Goal: Task Accomplishment & Management: Manage account settings

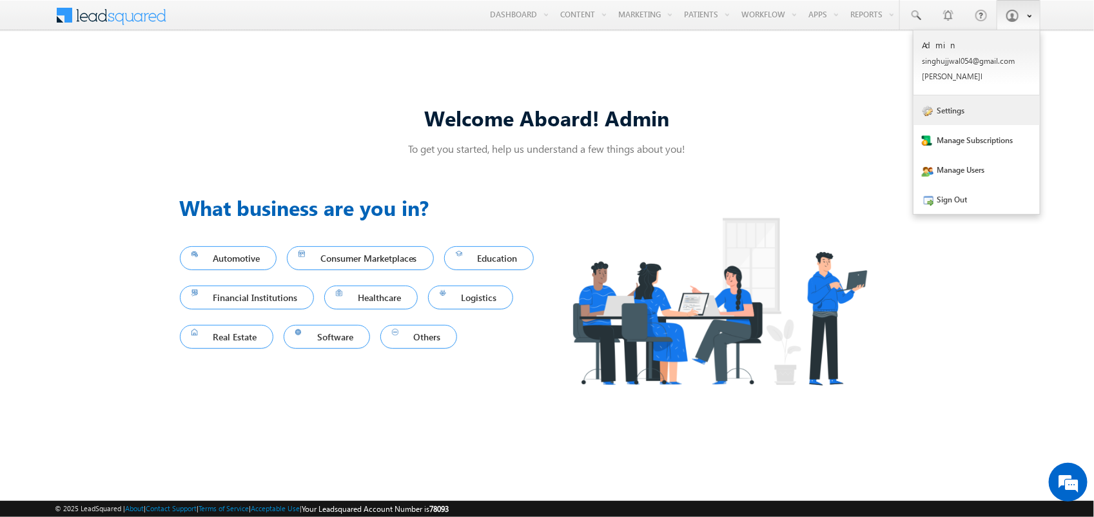
drag, startPoint x: 985, startPoint y: 115, endPoint x: 962, endPoint y: 104, distance: 25.4
click at [985, 115] on link "Settings" at bounding box center [977, 110] width 126 height 30
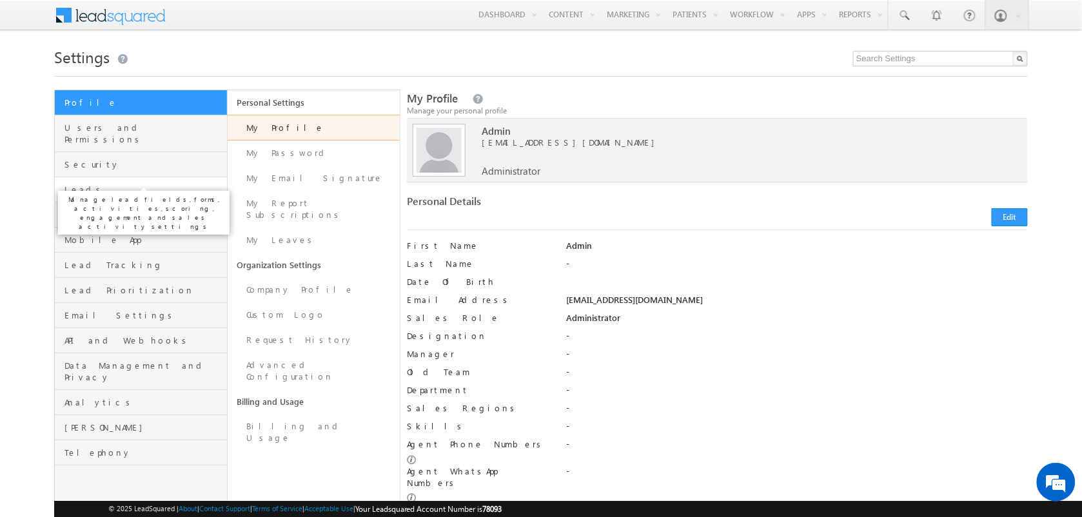
click at [137, 184] on span "Leads" at bounding box center [143, 190] width 159 height 12
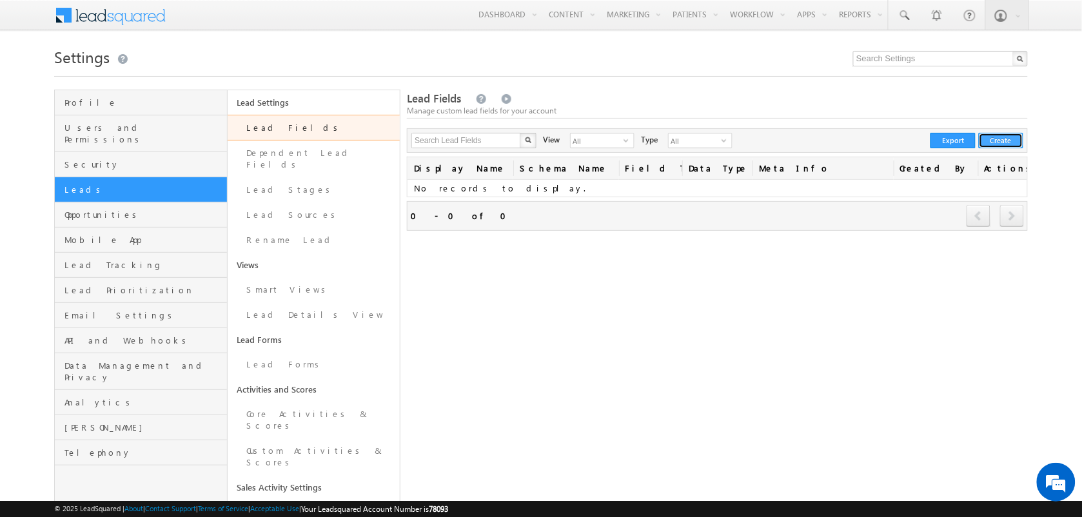
click at [1009, 142] on button "Create" at bounding box center [1001, 140] width 44 height 15
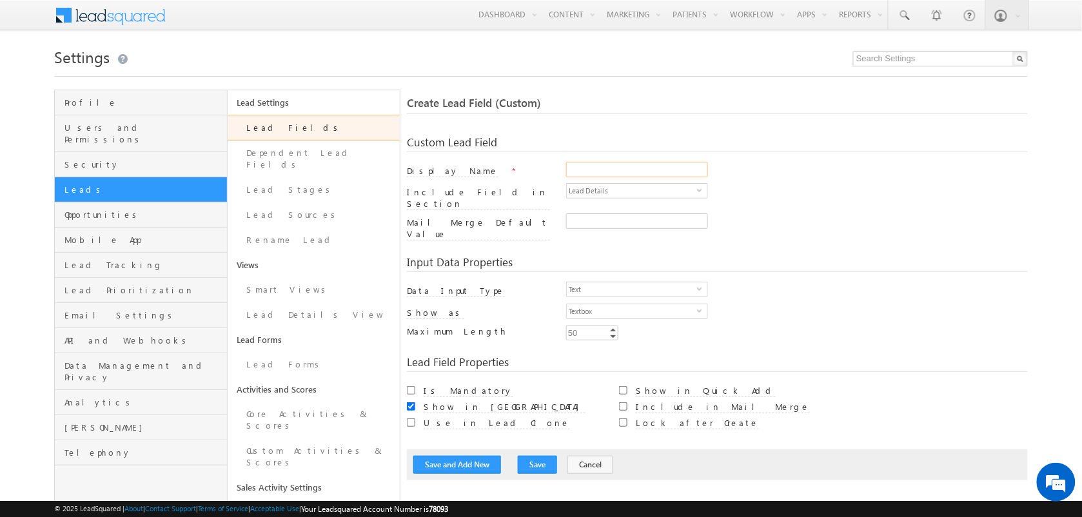
click at [644, 163] on input "Display Name" at bounding box center [637, 169] width 142 height 15
type input "Full Name"
click at [591, 326] on input "50" at bounding box center [592, 333] width 52 height 15
type input "256"
click at [829, 337] on div "Custom Lead Field Display Name * Full Name Include Field in Section Lead Detail…" at bounding box center [717, 302] width 621 height 357
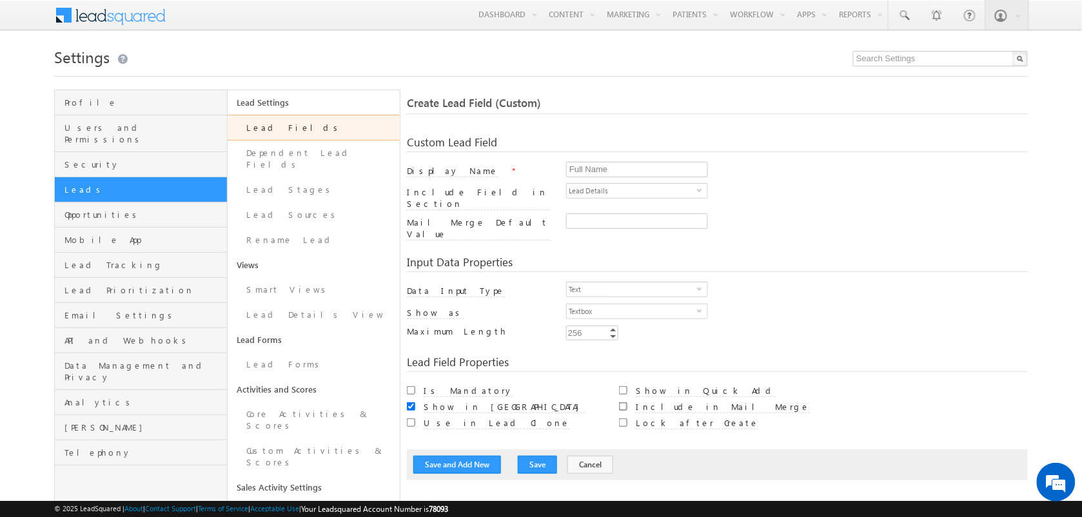
click at [624, 402] on input "Include in Mail Merge" at bounding box center [623, 406] width 8 height 8
checkbox input "true"
click at [437, 456] on button "Save and Add New" at bounding box center [457, 465] width 88 height 18
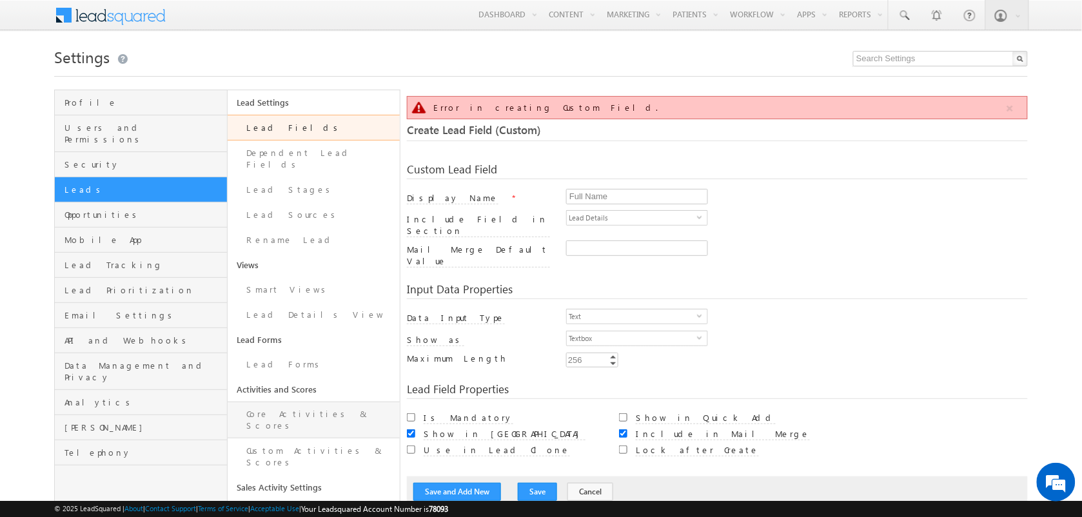
scroll to position [95, 0]
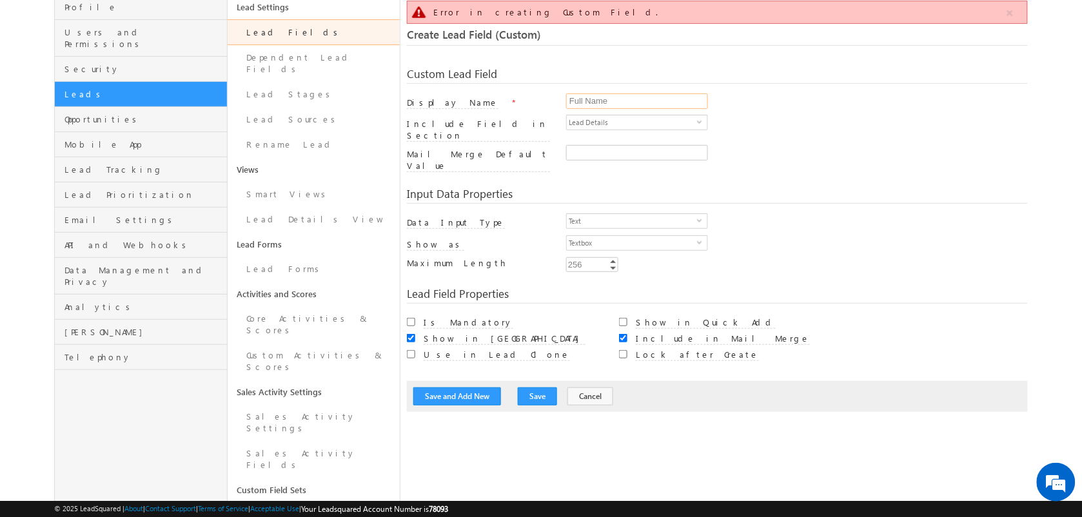
click at [578, 98] on input "Full Name" at bounding box center [637, 101] width 142 height 15
paste input "Patient"
type input "Patient Name"
click at [476, 388] on button "Save and Add New" at bounding box center [457, 397] width 88 height 18
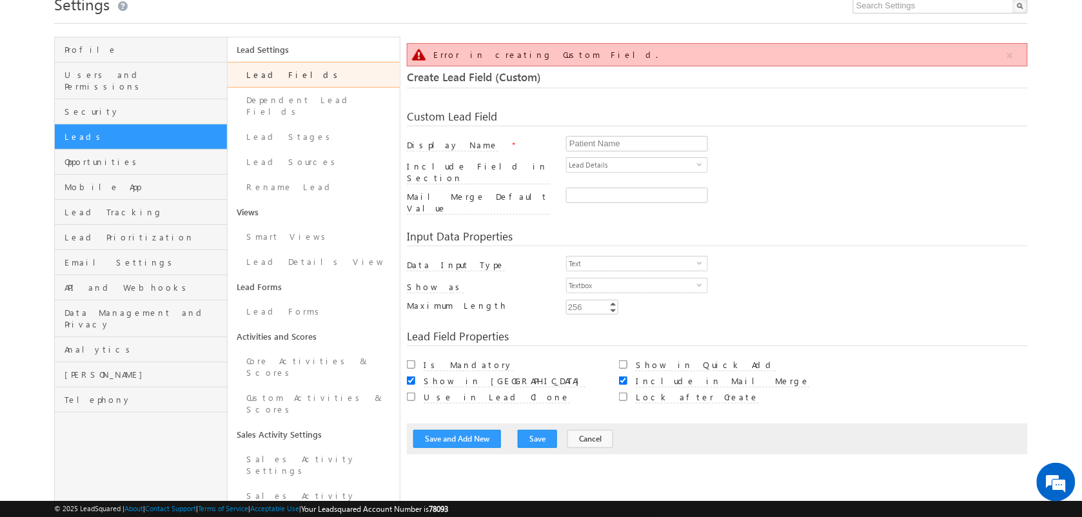
scroll to position [81, 0]
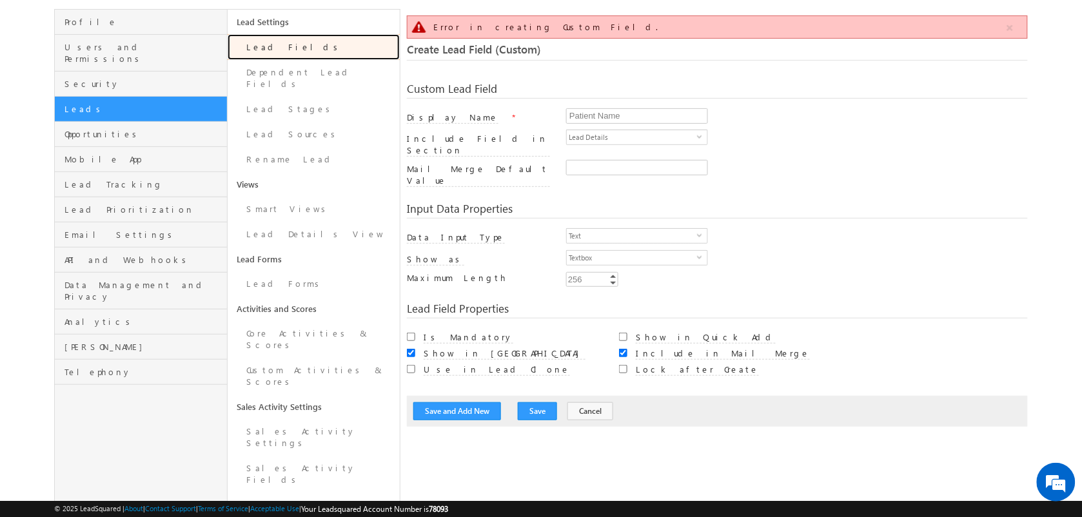
click at [278, 49] on link "Lead Fields" at bounding box center [314, 47] width 173 height 26
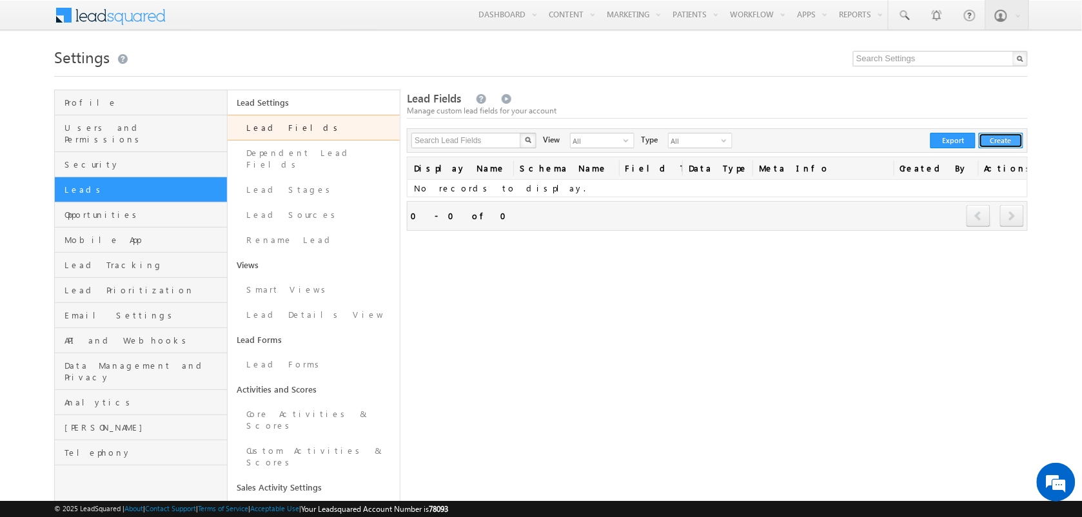
click at [1009, 137] on button "Create" at bounding box center [1001, 140] width 44 height 15
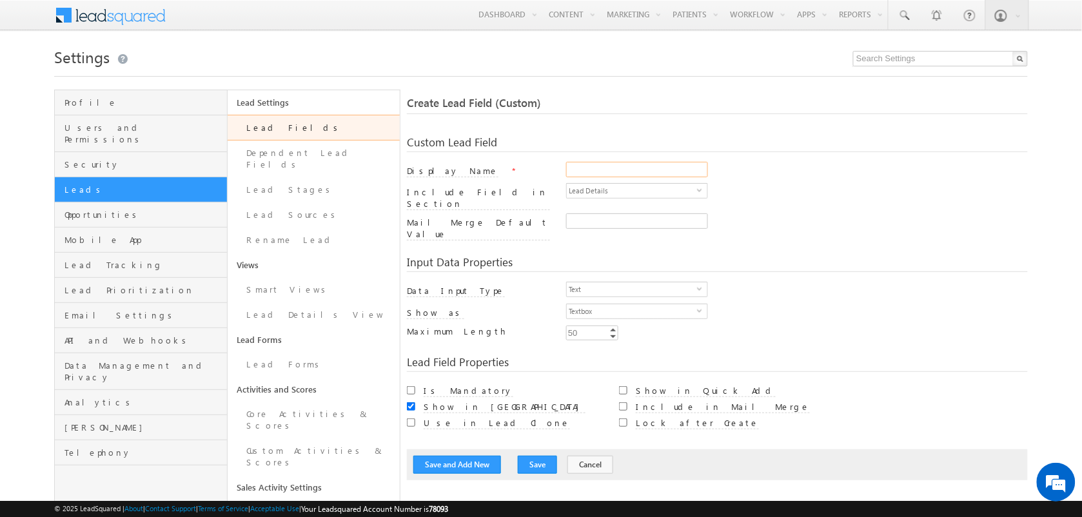
click at [640, 177] on input "Display Name" at bounding box center [637, 169] width 142 height 15
type input "Name"
click at [585, 326] on input "50" at bounding box center [592, 333] width 52 height 15
type input "256"
click at [562, 401] on div "Show in Import" at bounding box center [513, 407] width 179 height 13
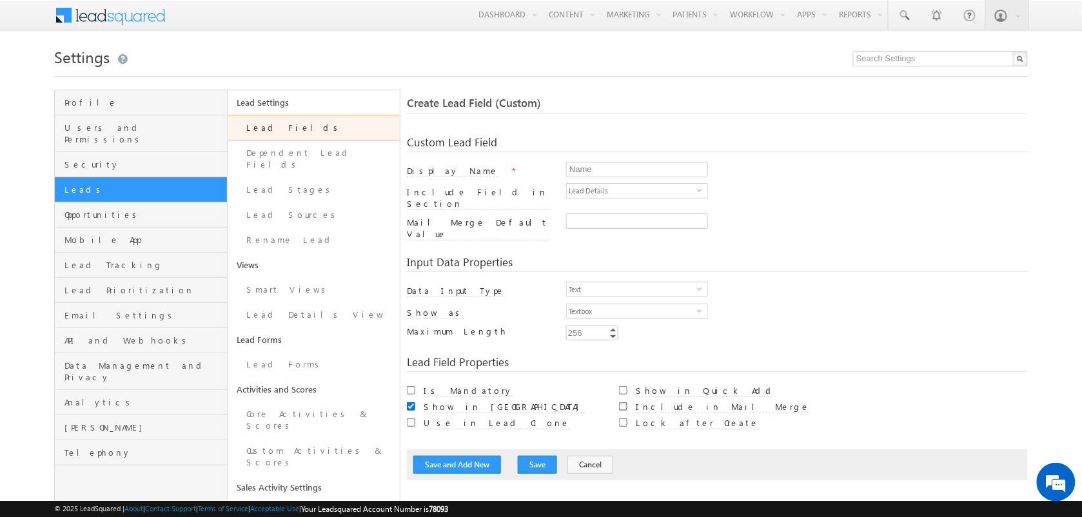
click at [623, 402] on input "Include in Mail Merge" at bounding box center [623, 406] width 8 height 8
checkbox input "true"
click at [534, 456] on button "Save" at bounding box center [537, 465] width 39 height 18
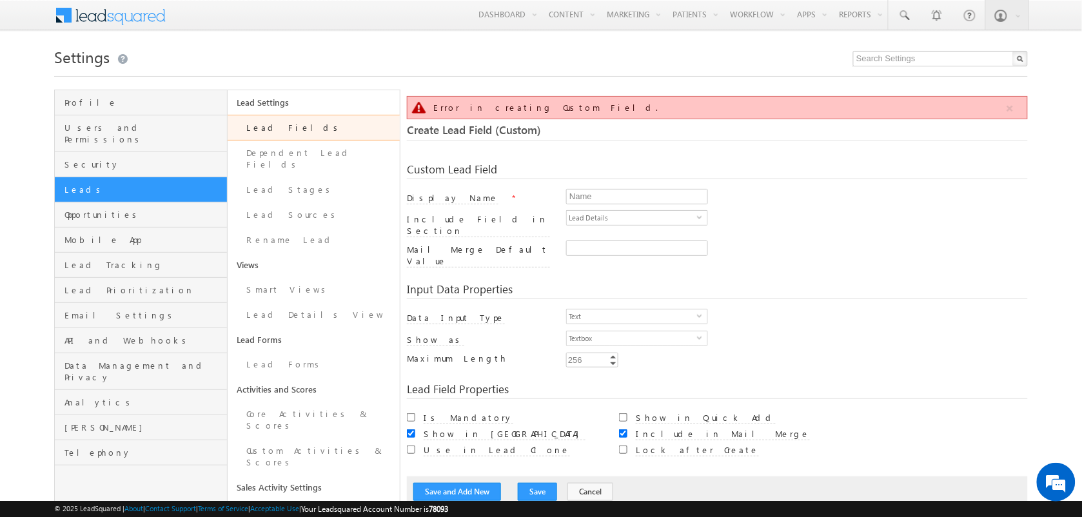
click at [308, 128] on link "Lead Fields" at bounding box center [314, 128] width 173 height 26
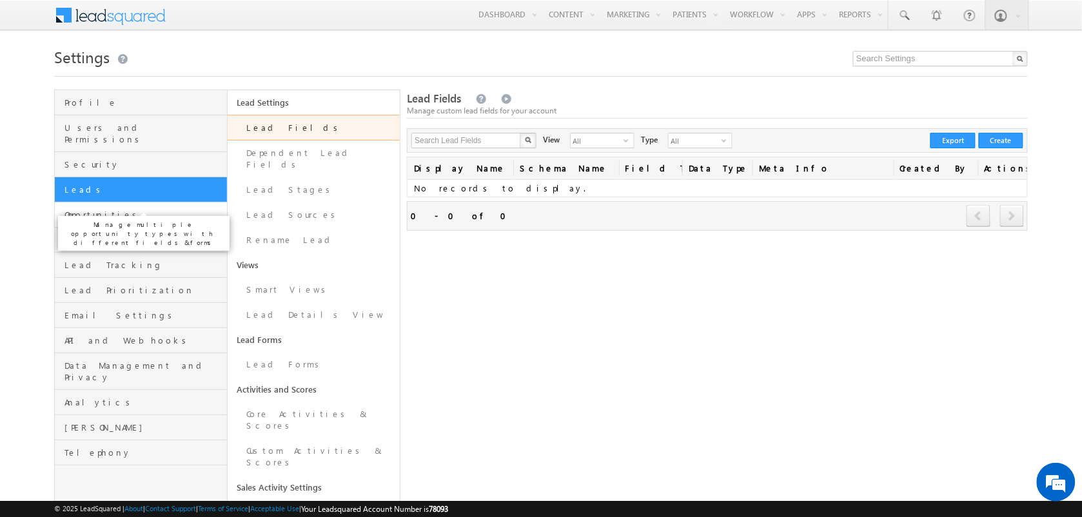
click at [159, 209] on span "Opportunities" at bounding box center [143, 215] width 159 height 12
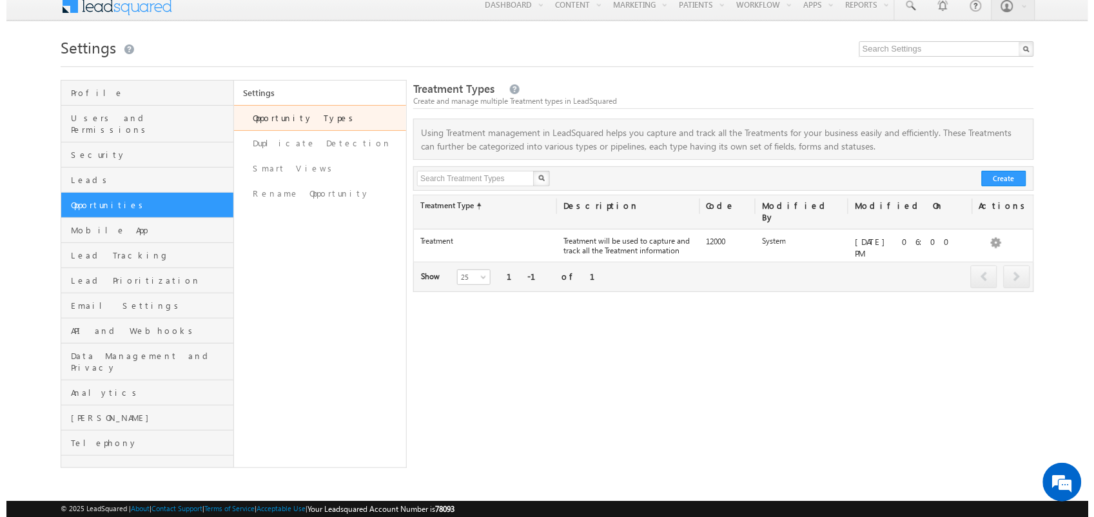
scroll to position [12, 0]
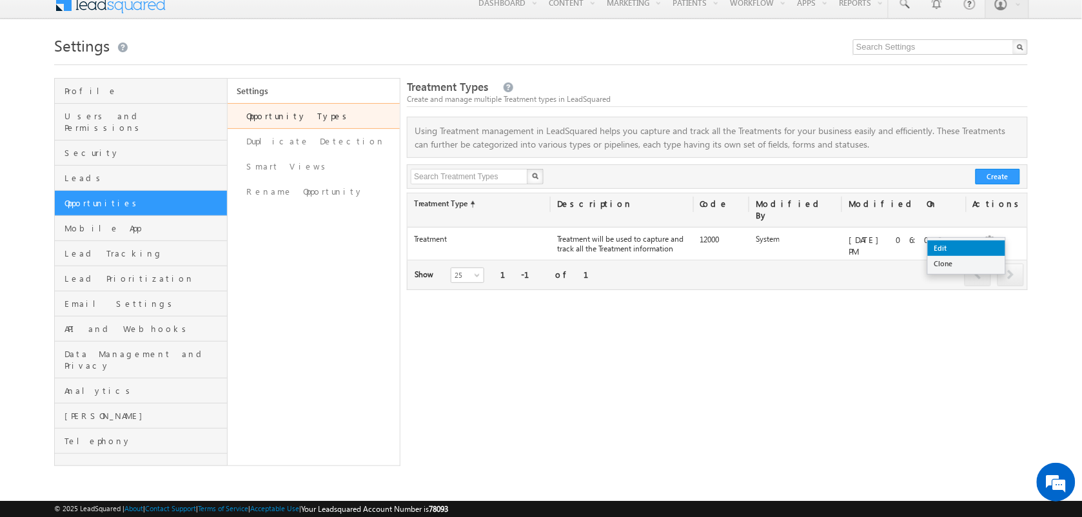
click at [977, 246] on link "Edit" at bounding box center [966, 248] width 77 height 15
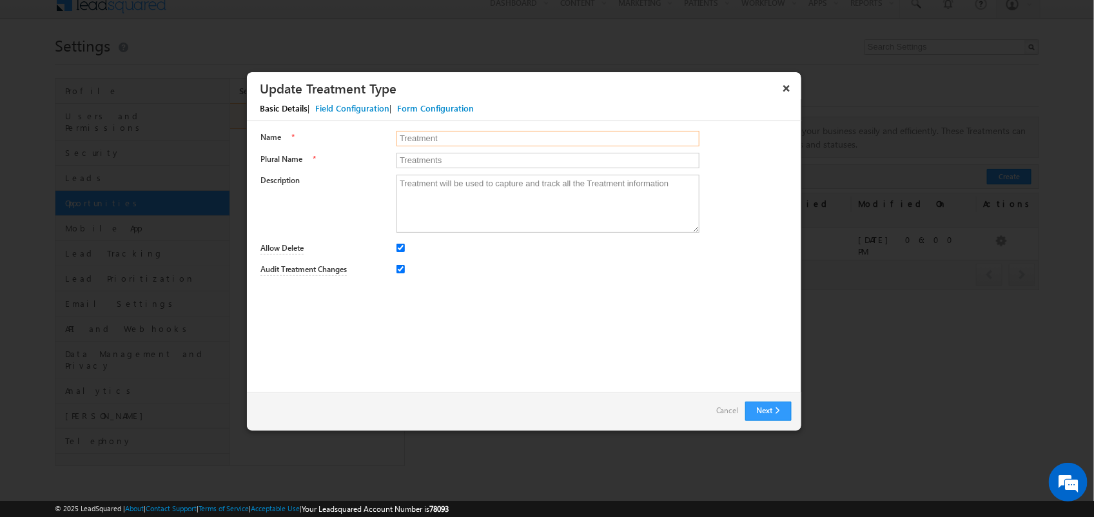
scroll to position [0, 0]
click at [756, 413] on button "Next" at bounding box center [768, 411] width 46 height 19
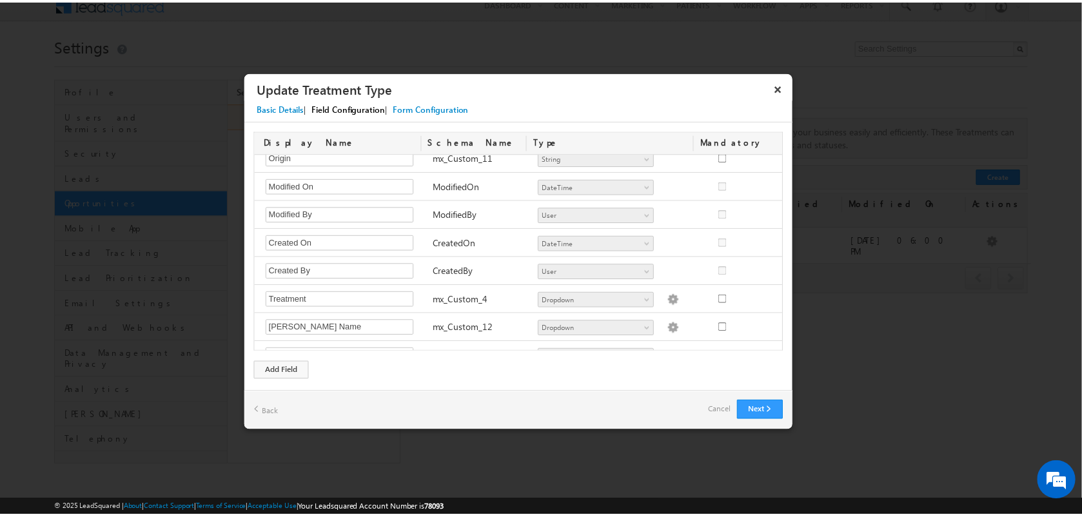
scroll to position [346, 0]
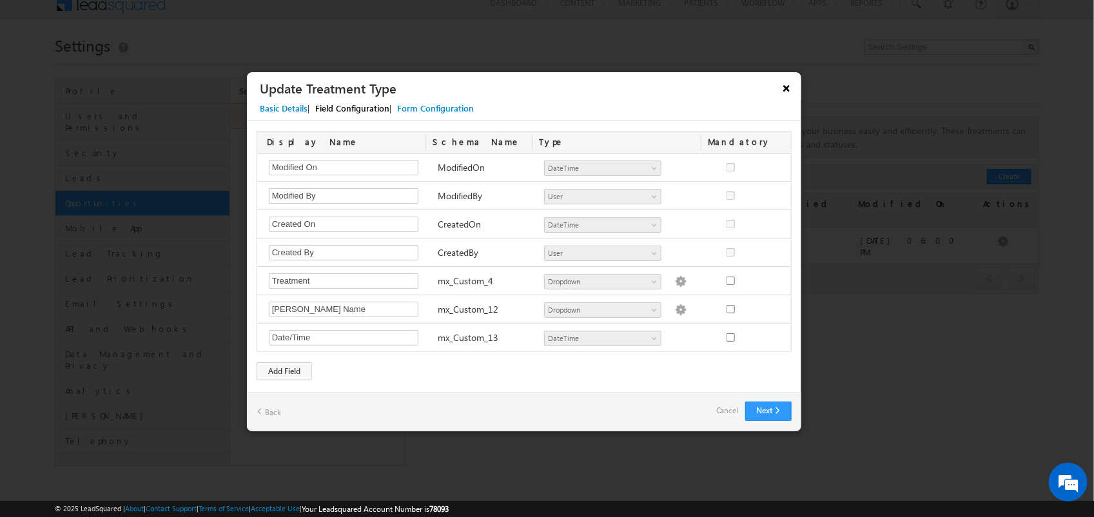
click at [788, 84] on button "×" at bounding box center [786, 88] width 21 height 23
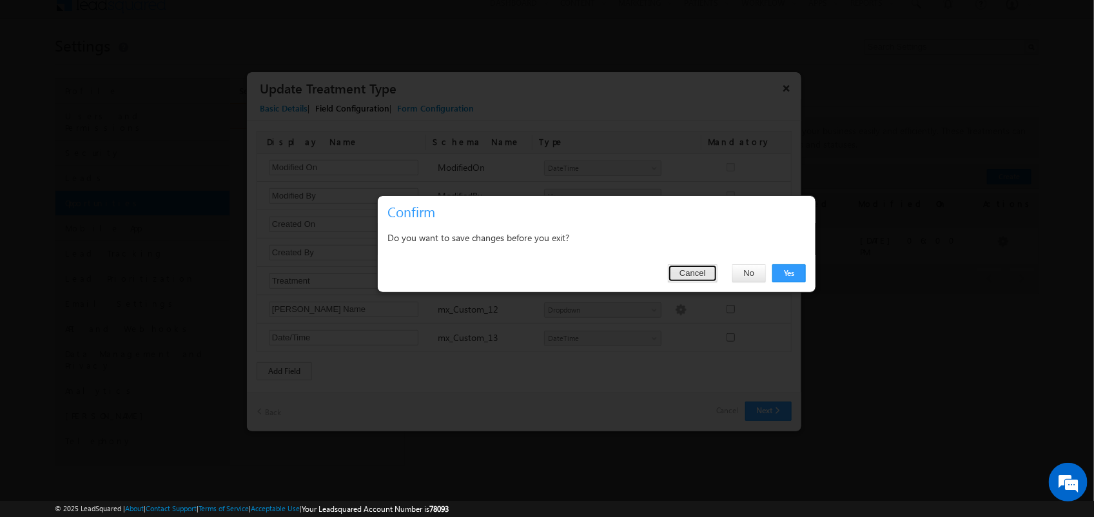
click at [703, 276] on button "Cancel" at bounding box center [692, 273] width 49 height 18
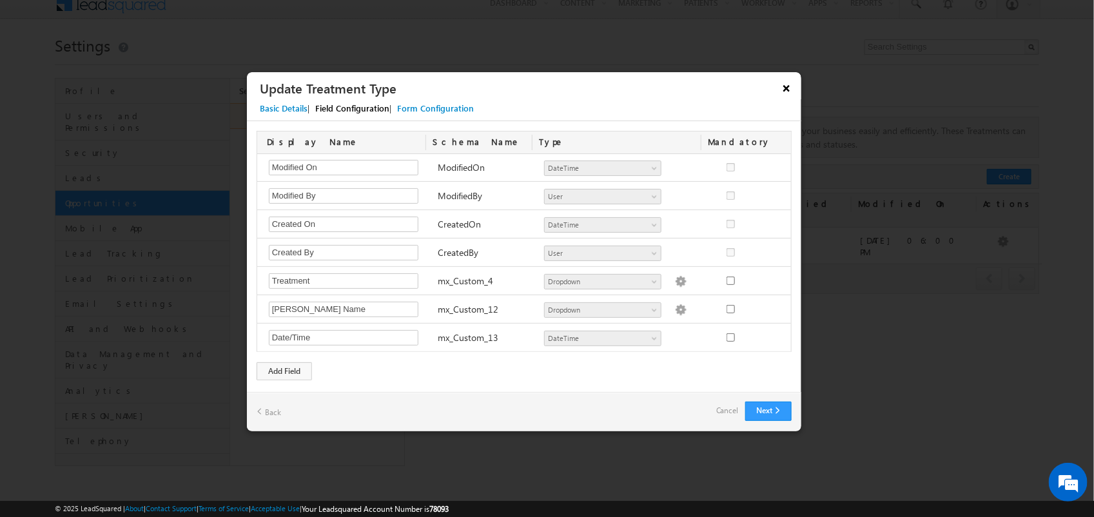
click at [779, 87] on button "×" at bounding box center [786, 88] width 21 height 23
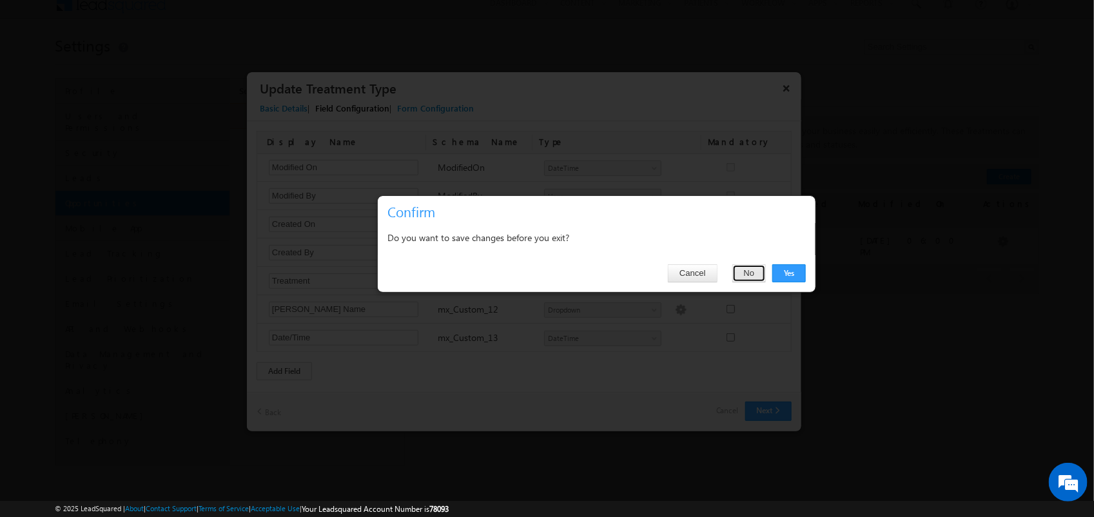
click at [743, 281] on button "No" at bounding box center [750, 273] width 34 height 18
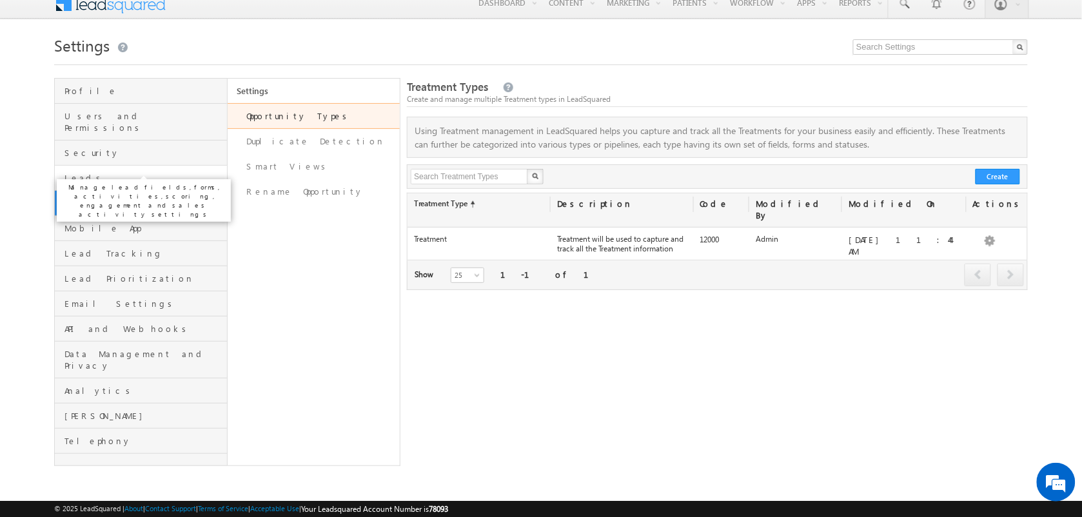
click at [131, 172] on span "Leads" at bounding box center [143, 178] width 159 height 12
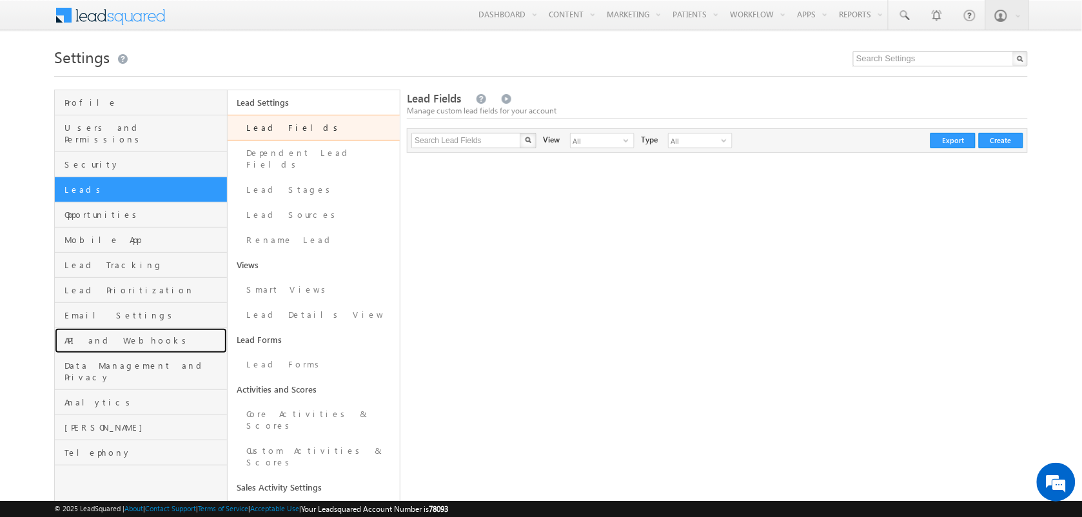
click at [87, 340] on link "API and Webhooks" at bounding box center [141, 340] width 172 height 25
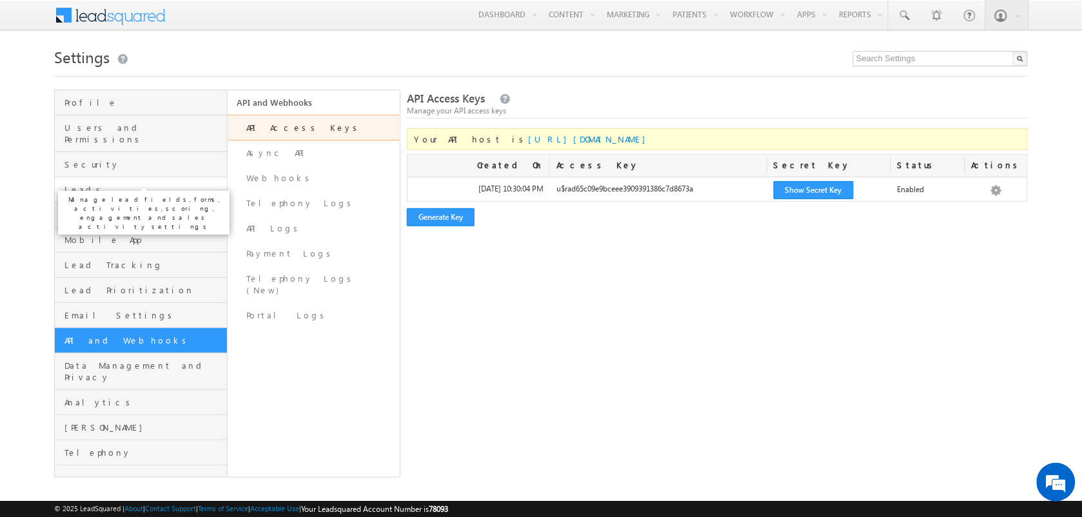
click at [110, 184] on span "Leads" at bounding box center [143, 190] width 159 height 12
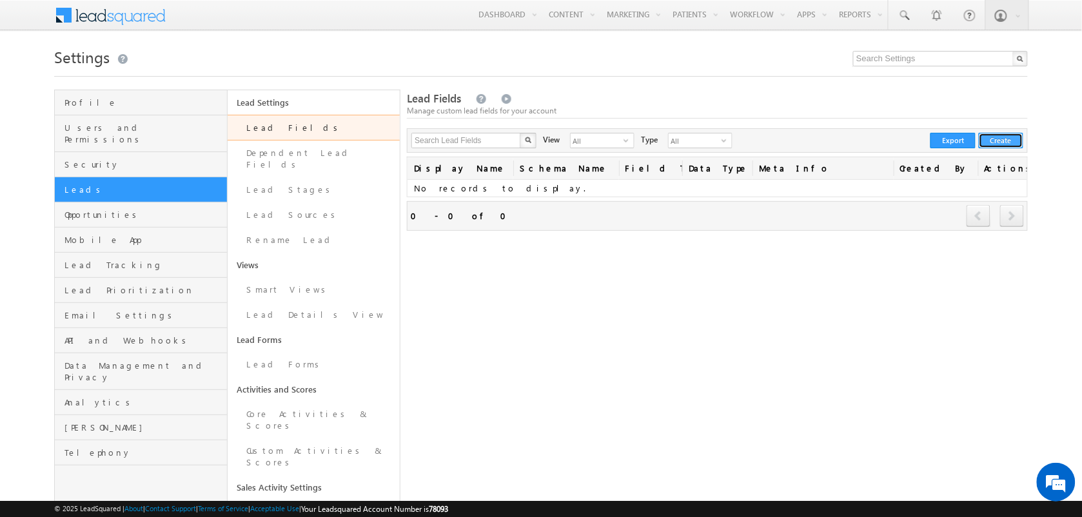
click at [994, 143] on button "Create" at bounding box center [1001, 140] width 44 height 15
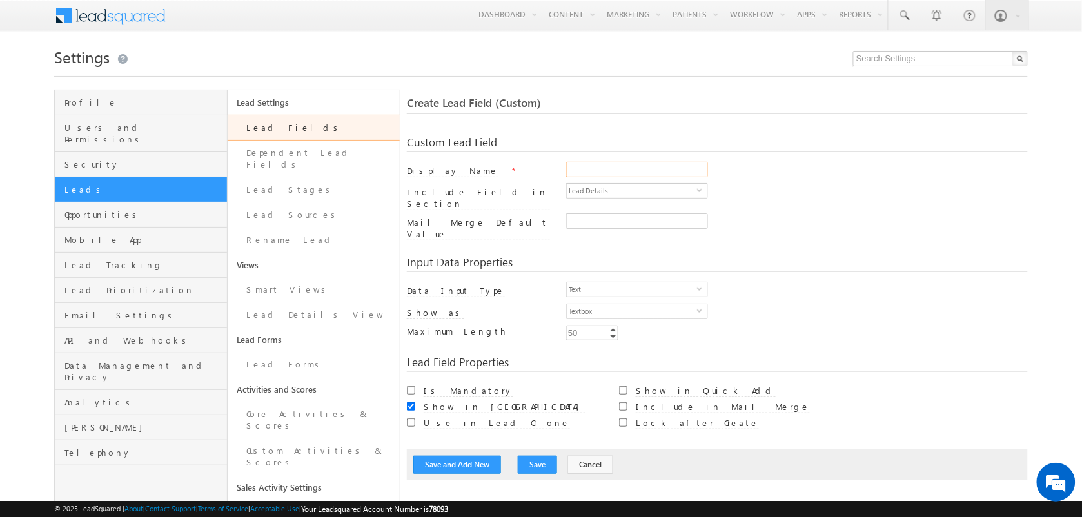
click at [665, 166] on input "Display Name" at bounding box center [637, 169] width 142 height 15
type input "l"
type input "Date"
click at [594, 326] on input "50" at bounding box center [592, 333] width 52 height 15
type input "256"
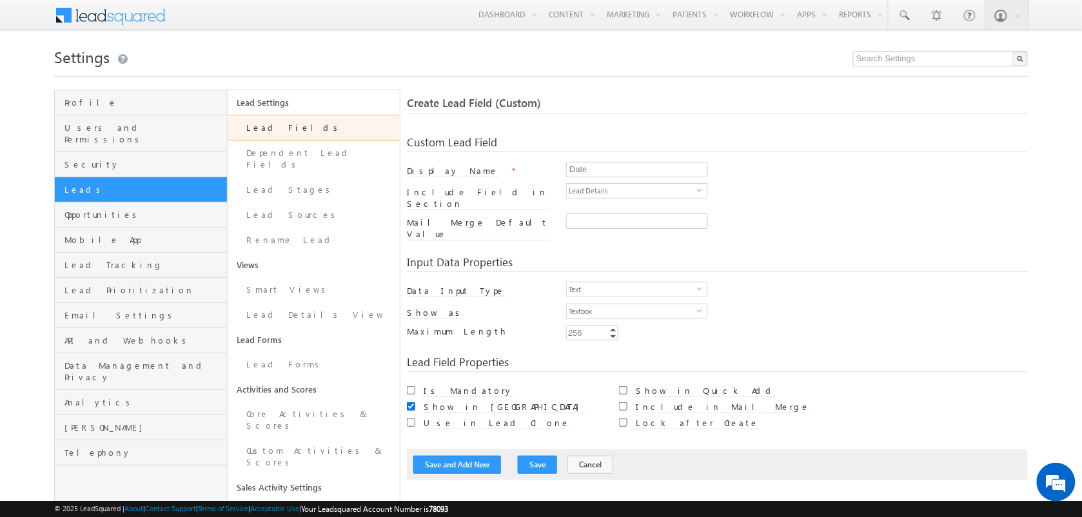
click at [556, 362] on div "Custom Lead Field Display Name * Date Include Field in Section Lead Details sel…" at bounding box center [717, 302] width 621 height 357
click at [624, 402] on input "Include in Mail Merge" at bounding box center [623, 406] width 8 height 8
checkbox input "true"
click at [545, 456] on button "Save" at bounding box center [537, 465] width 39 height 18
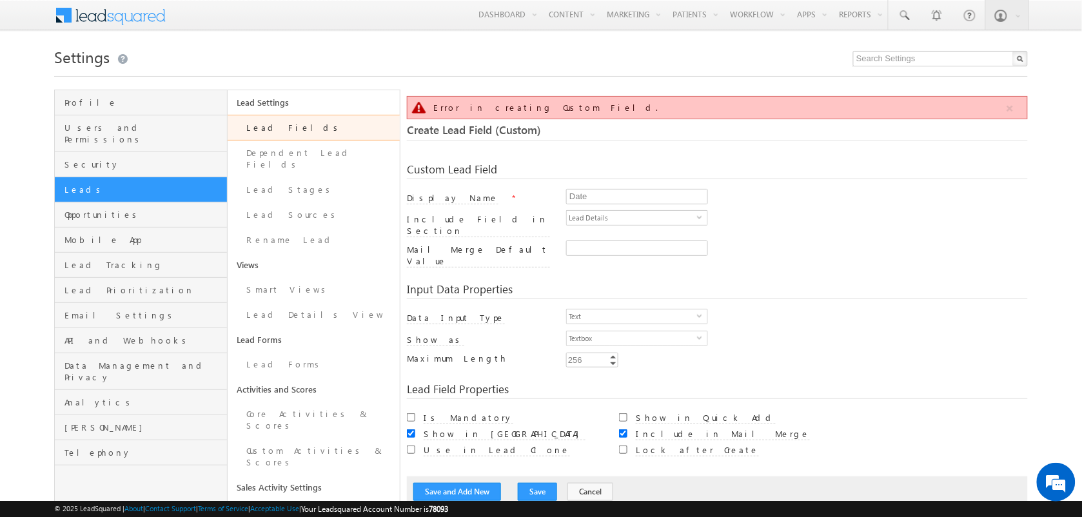
scroll to position [95, 0]
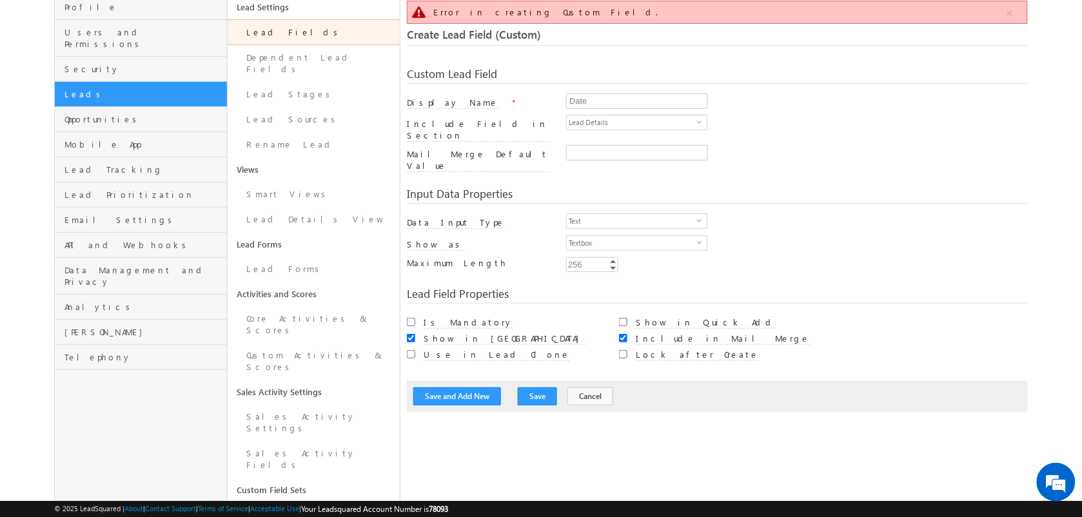
click at [273, 34] on link "Lead Fields" at bounding box center [314, 32] width 173 height 26
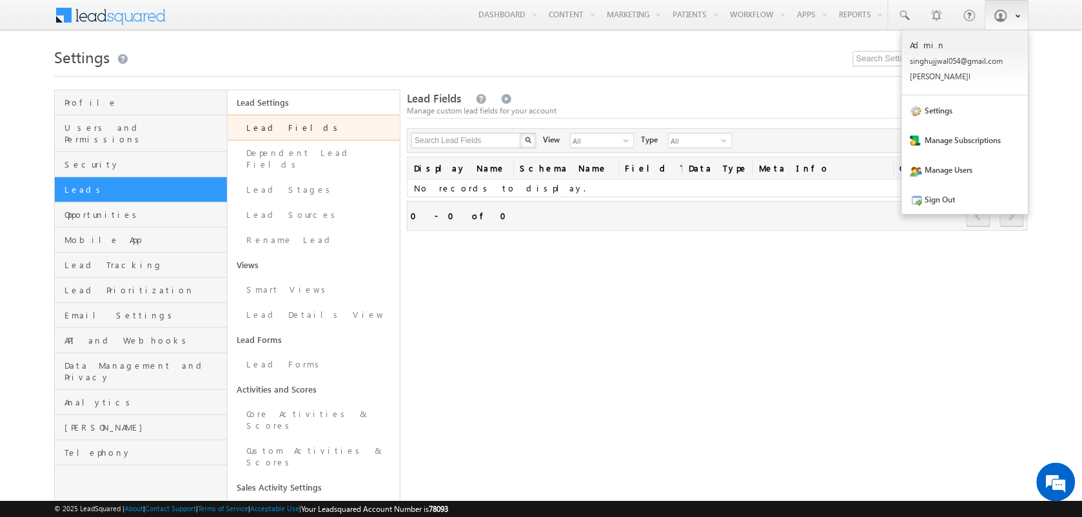
click at [1013, 19] on span at bounding box center [1014, 15] width 11 height 11
click at [981, 203] on link "Sign Out" at bounding box center [965, 199] width 126 height 30
